Goal: Transaction & Acquisition: Obtain resource

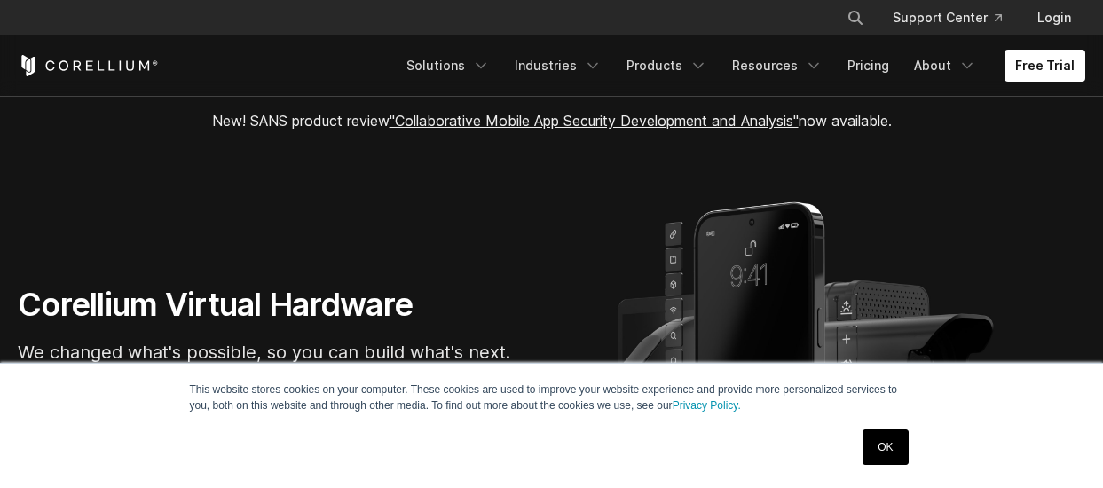
click at [1013, 70] on link "Free Trial" at bounding box center [1044, 66] width 81 height 32
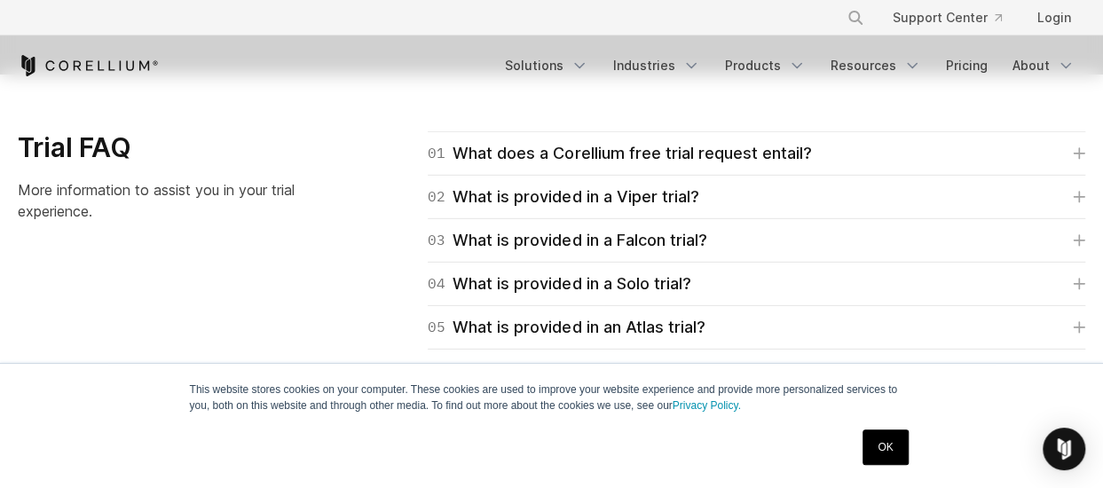
scroll to position [2540, 0]
click at [640, 152] on div "01 What does a Corellium free trial request entail?" at bounding box center [619, 152] width 383 height 25
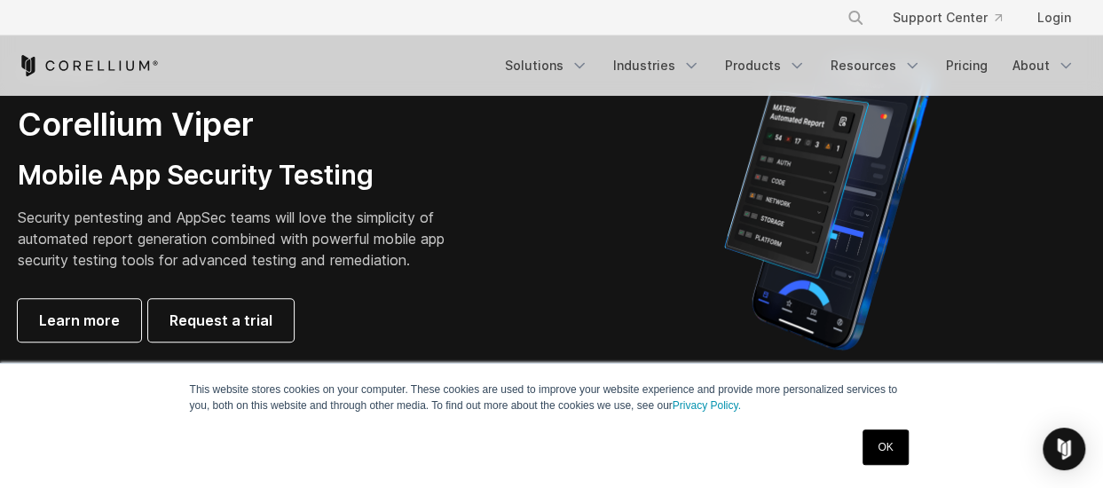
scroll to position [466, 0]
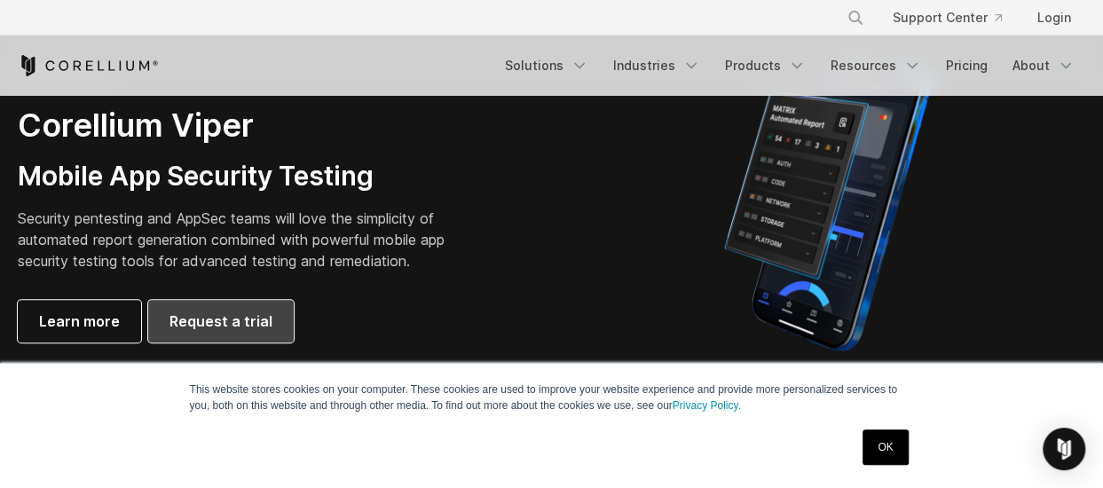
click at [206, 322] on span "Request a trial" at bounding box center [220, 320] width 103 height 21
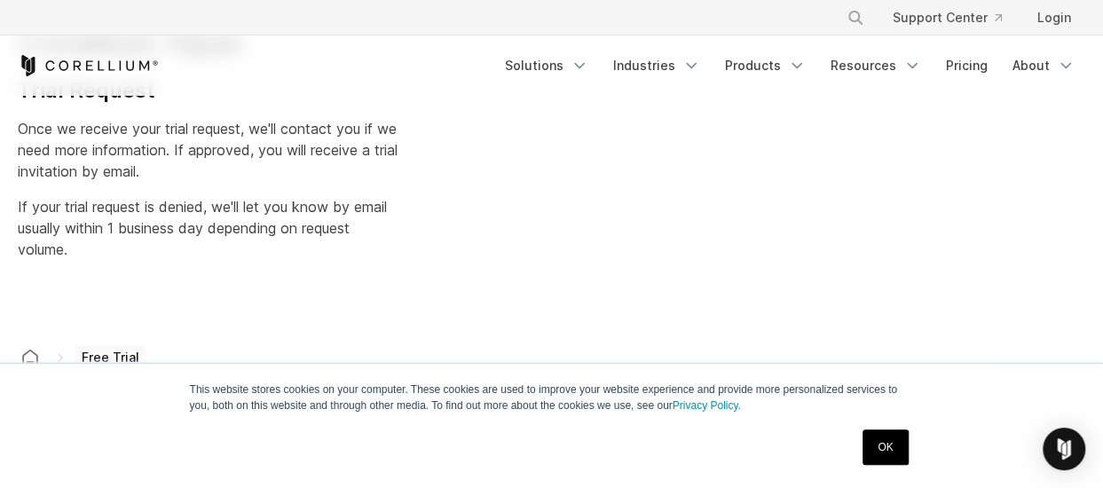
select select "**"
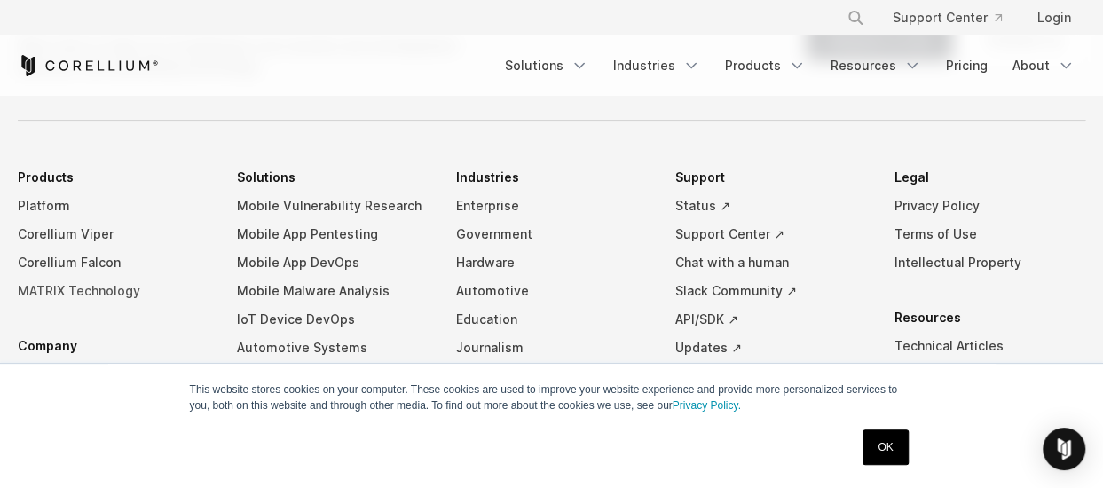
scroll to position [1312, 0]
click at [316, 230] on link "Mobile App Pentesting" at bounding box center [332, 235] width 191 height 28
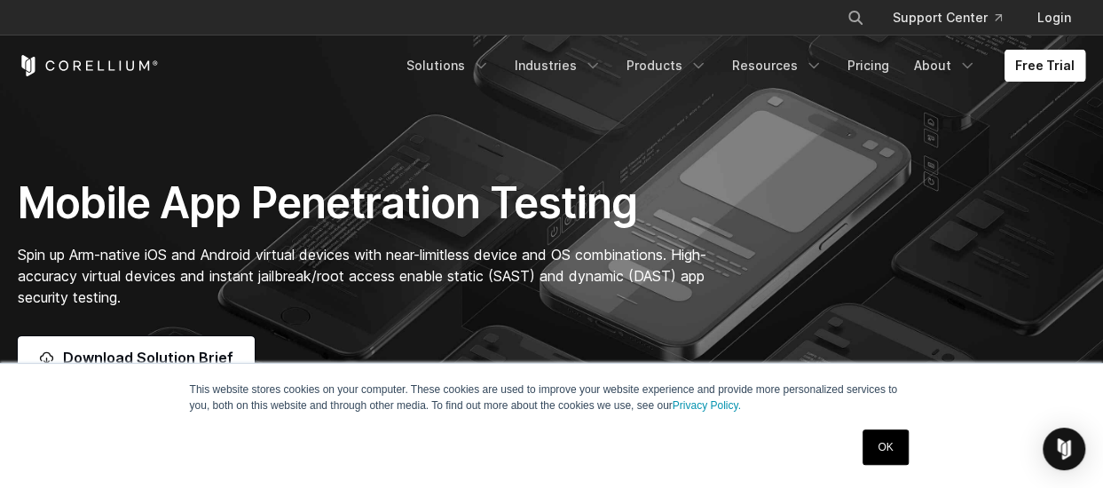
click at [1063, 68] on link "Free Trial" at bounding box center [1044, 66] width 81 height 32
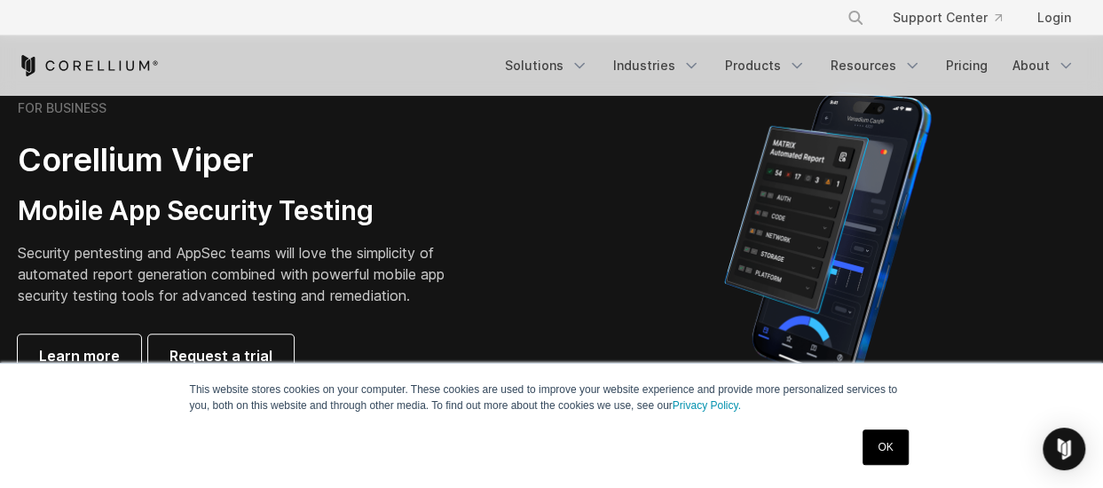
scroll to position [282, 0]
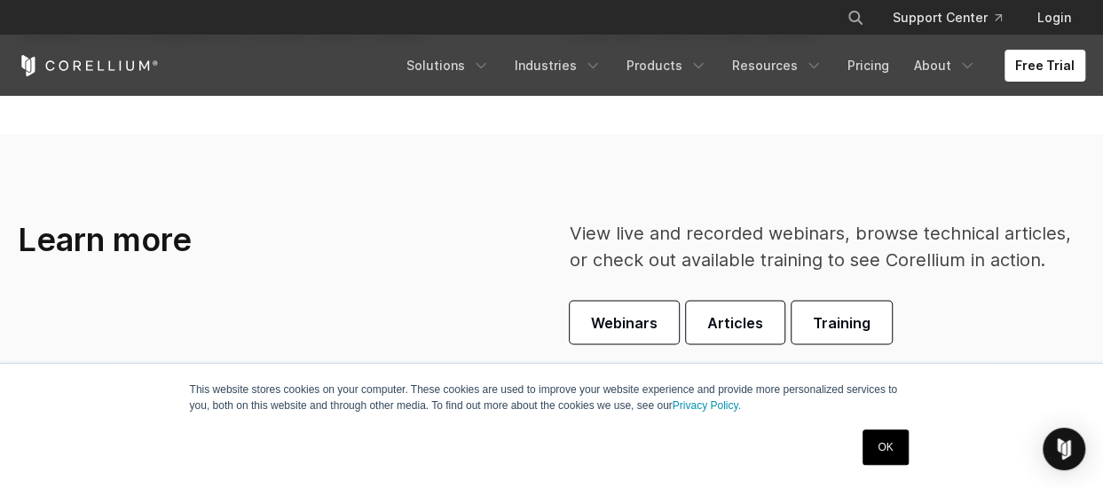
scroll to position [4835, 0]
click at [1040, 70] on link "Free Trial" at bounding box center [1044, 66] width 81 height 32
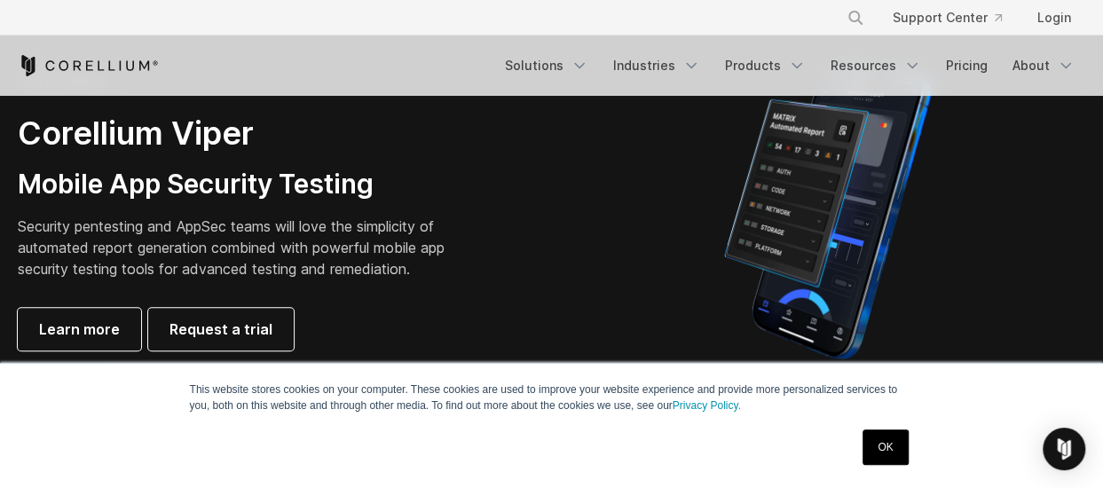
scroll to position [459, 0]
